Goal: Task Accomplishment & Management: Manage account settings

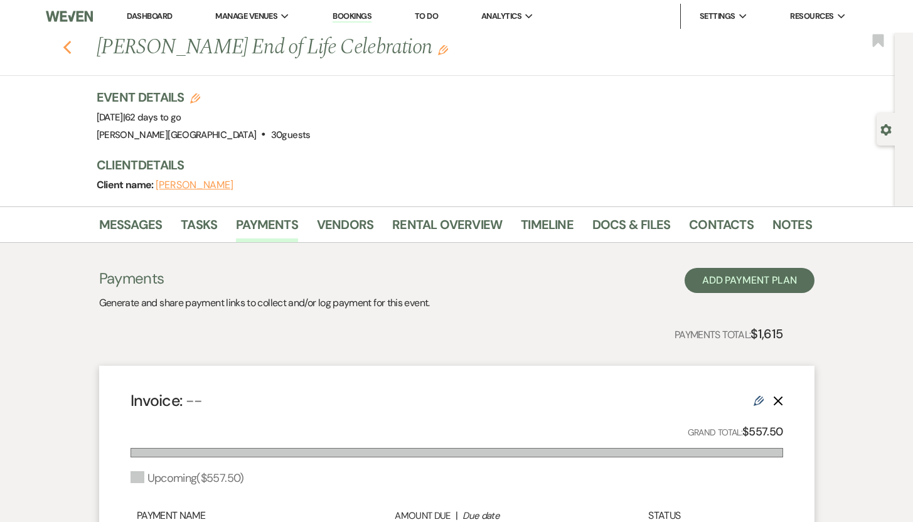
click at [71, 45] on use "button" at bounding box center [67, 48] width 8 height 14
select select "8"
select select "5"
select select "8"
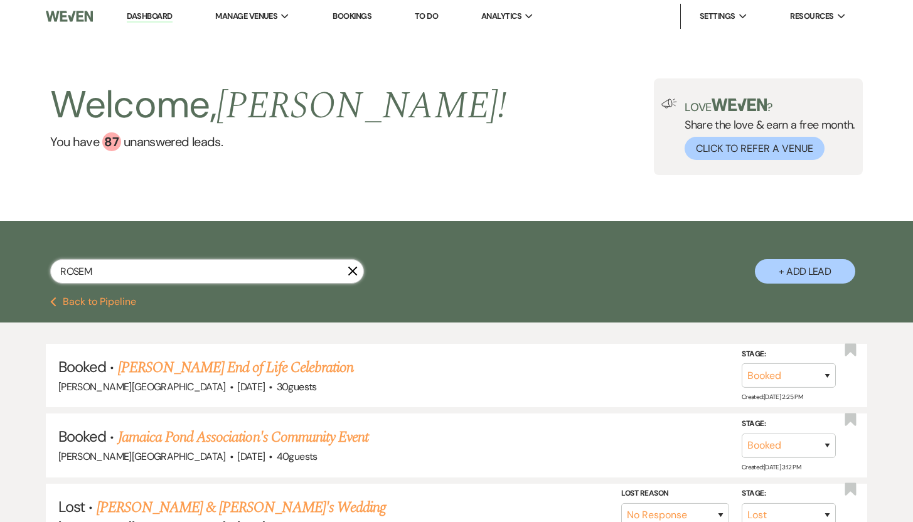
drag, startPoint x: 160, startPoint y: 271, endPoint x: 40, endPoint y: 266, distance: 120.6
click at [40, 266] on div "ROSEM X + Add Lead" at bounding box center [457, 260] width 904 height 67
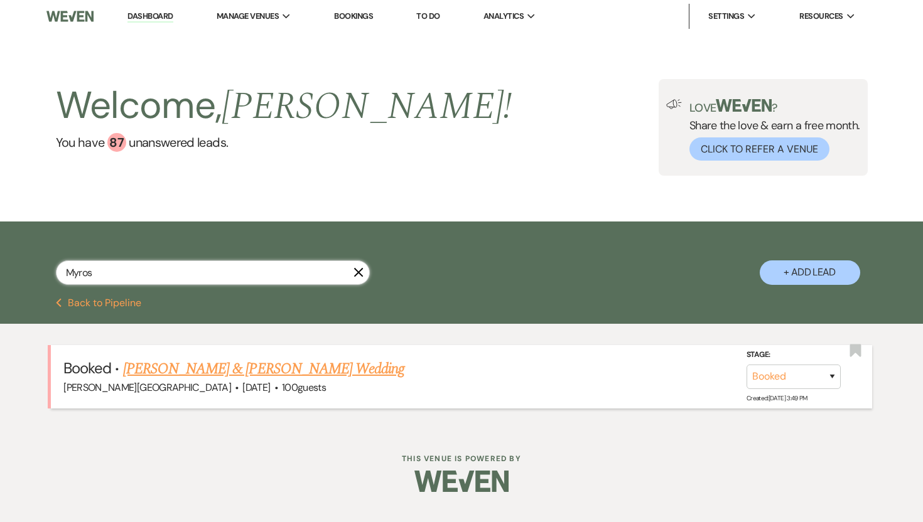
type input "Myros"
click at [148, 369] on link "[PERSON_NAME] & [PERSON_NAME] Wedding" at bounding box center [263, 369] width 281 height 23
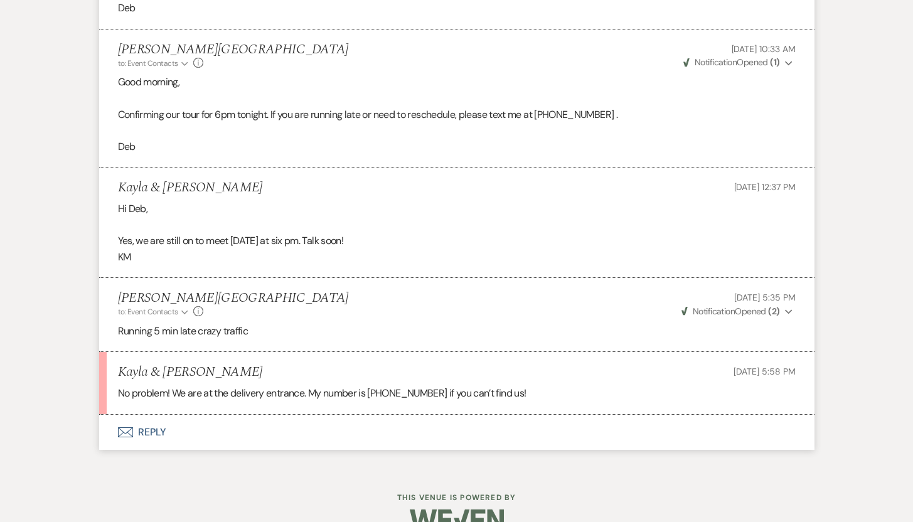
scroll to position [2675, 0]
